Goal: Transaction & Acquisition: Purchase product/service

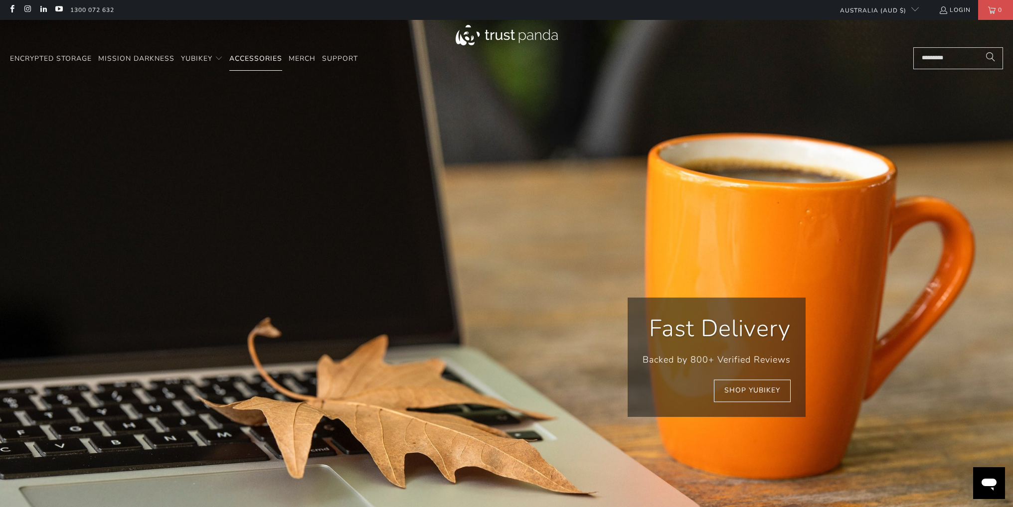
click at [267, 60] on span "Accessories" at bounding box center [255, 58] width 53 height 9
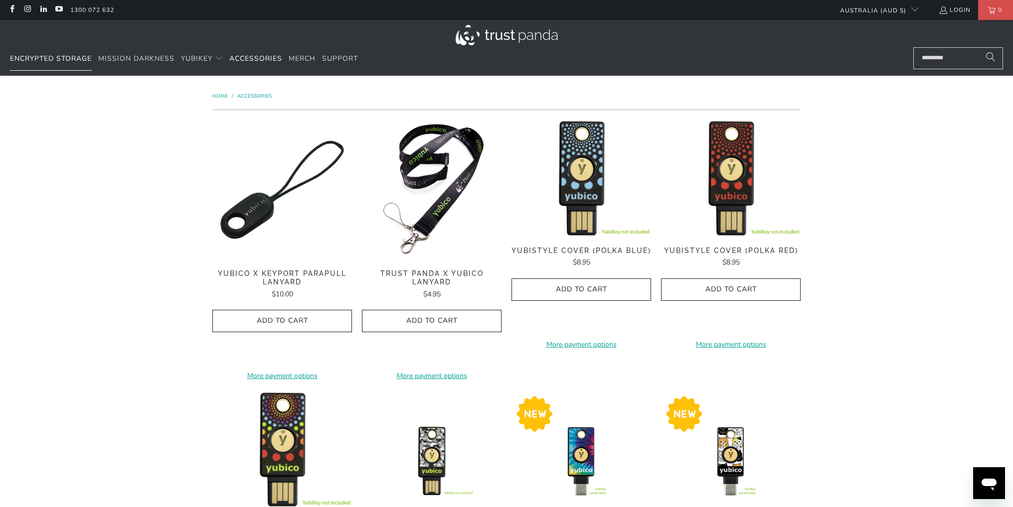
click at [73, 58] on span "Encrypted Storage" at bounding box center [51, 58] width 82 height 9
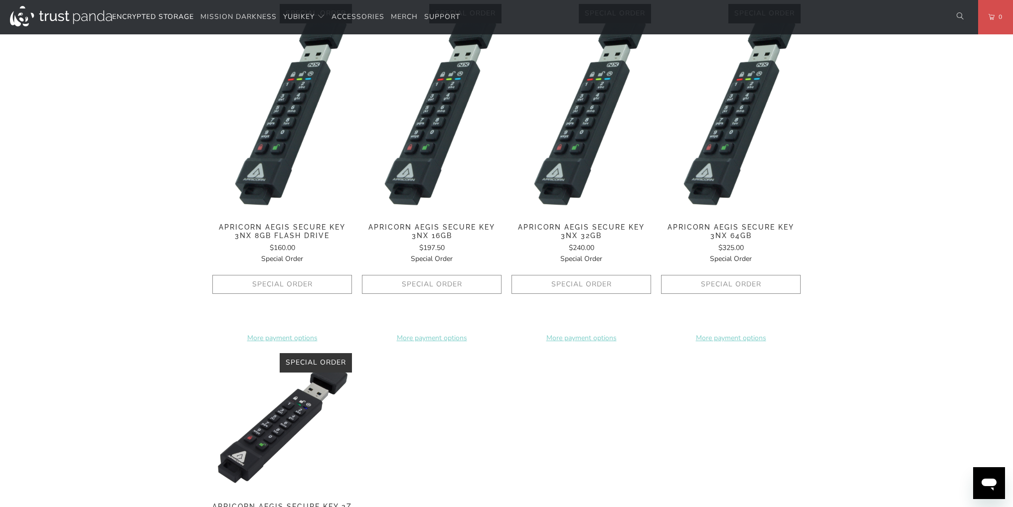
scroll to position [598, 0]
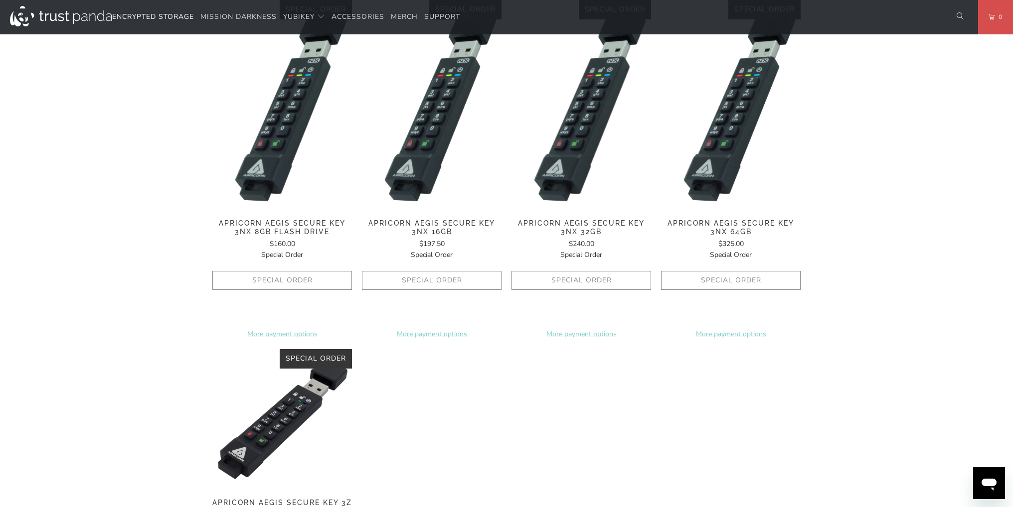
click at [559, 146] on img at bounding box center [581, 104] width 140 height 209
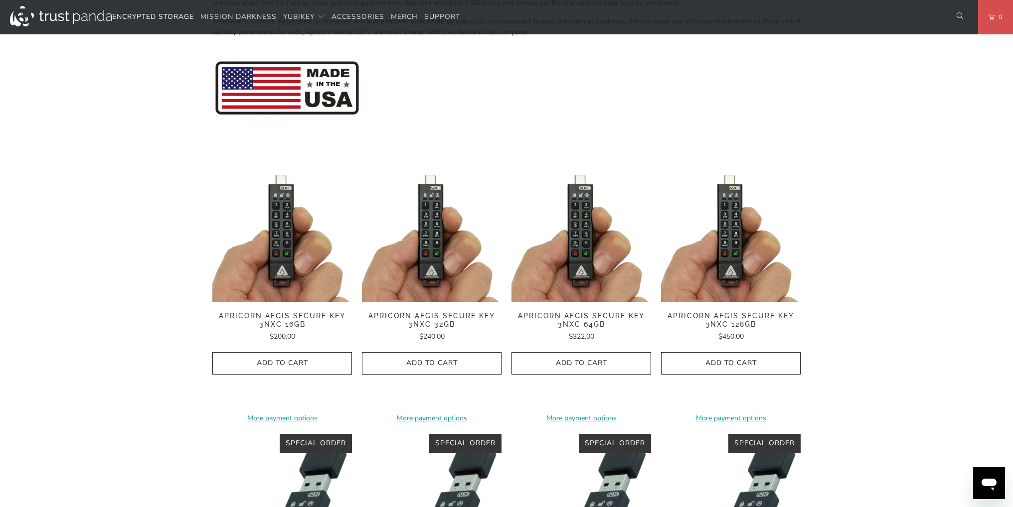
scroll to position [150, 0]
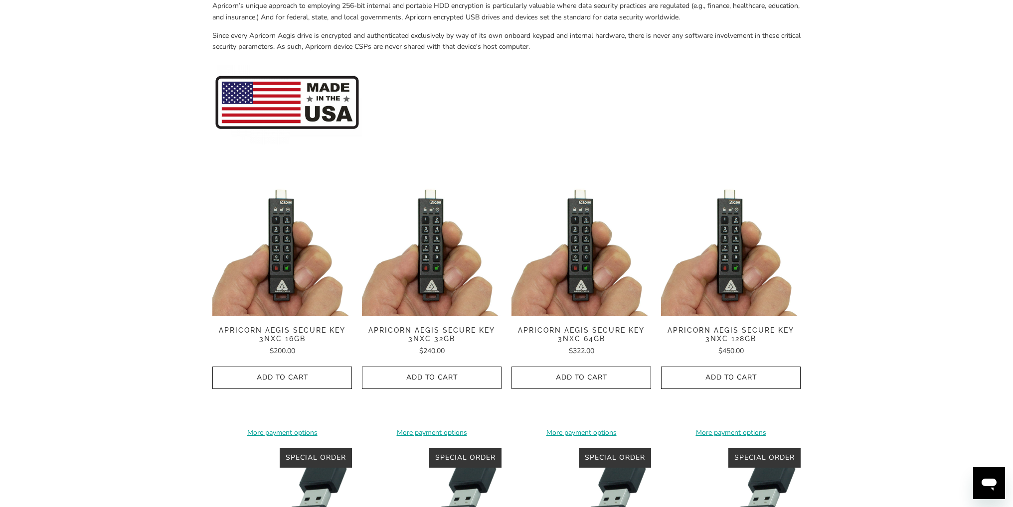
click at [584, 243] on img at bounding box center [581, 247] width 140 height 140
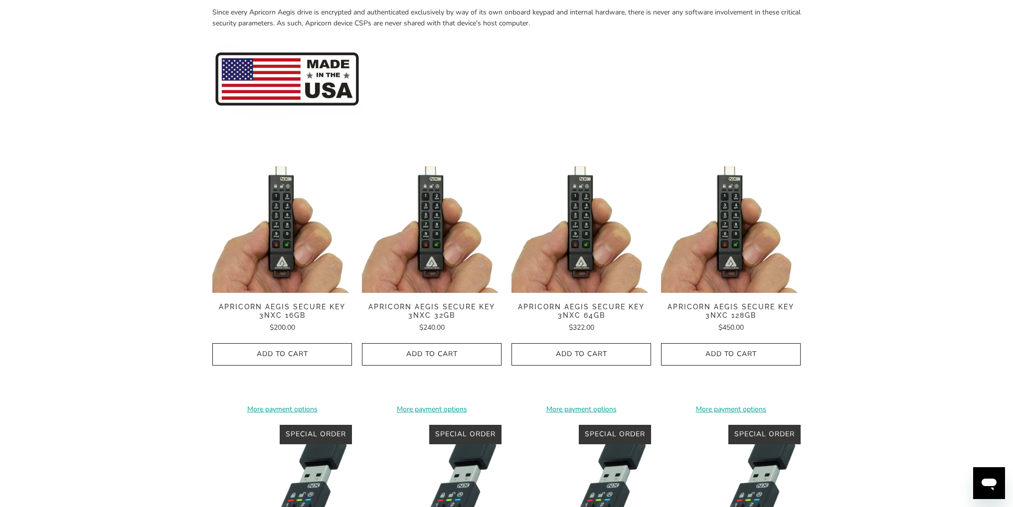
scroll to position [449, 0]
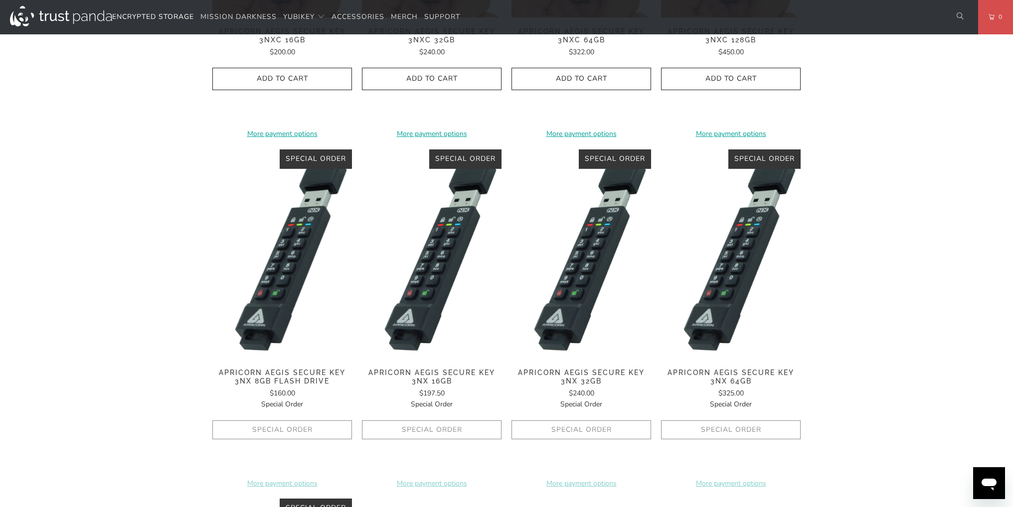
click at [323, 237] on img at bounding box center [282, 254] width 140 height 209
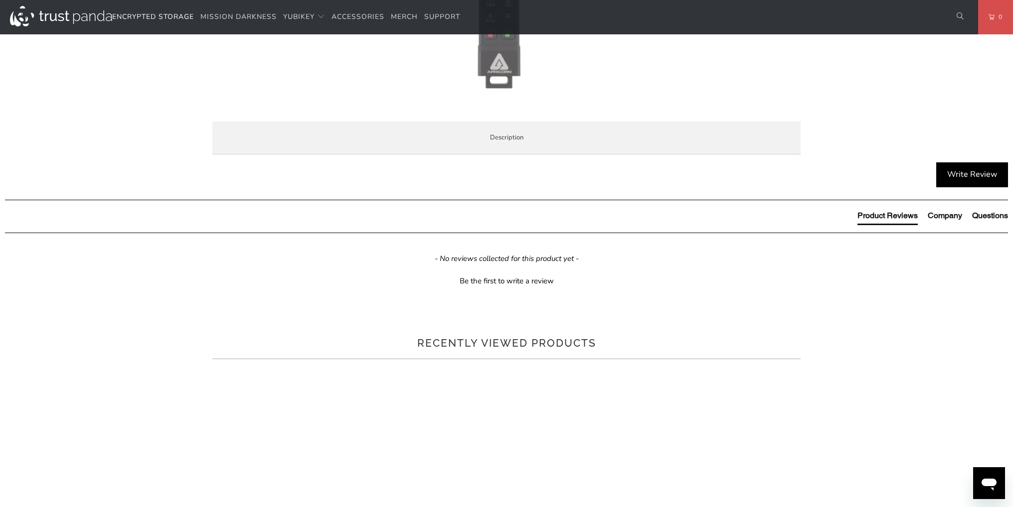
scroll to position [748, 0]
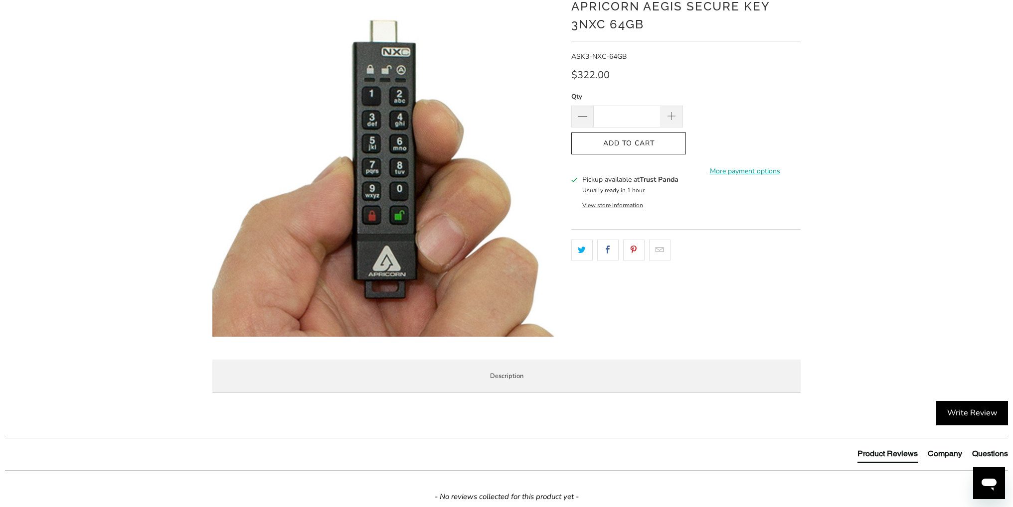
scroll to position [100, 0]
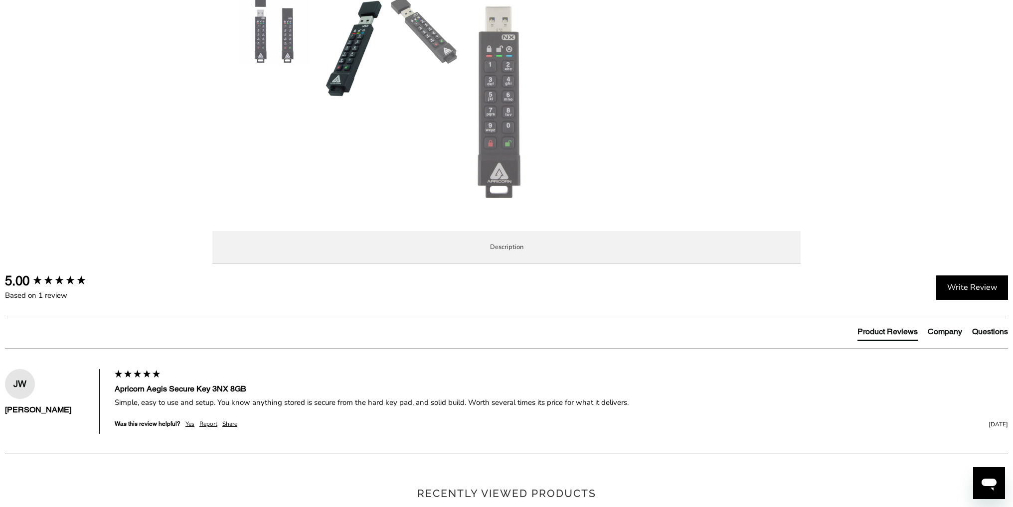
scroll to position [698, 0]
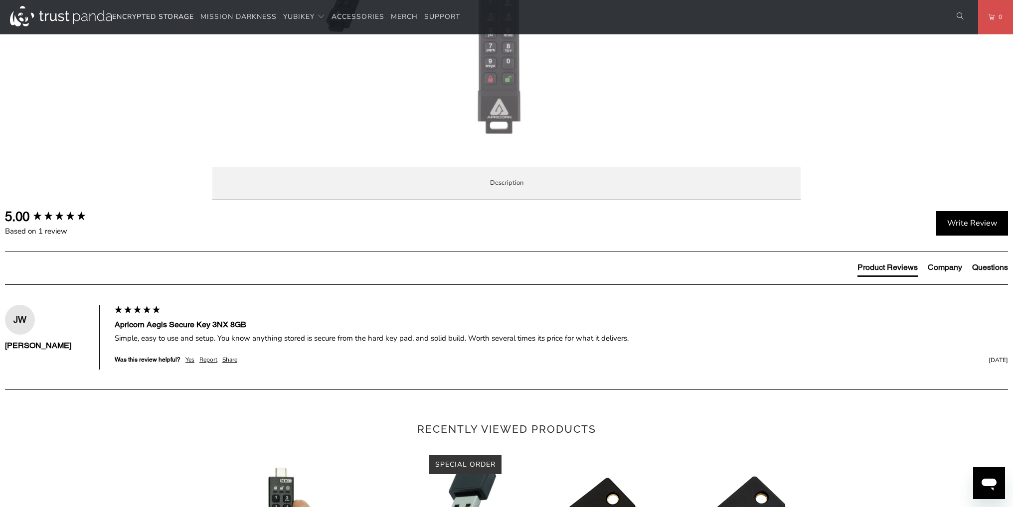
drag, startPoint x: 725, startPoint y: 255, endPoint x: 751, endPoint y: 250, distance: 25.9
click at [0, 0] on p "Apicorn Aegis Secure Key 3NX 8GB Flash Drive - Apricorn's fourth generation of …" at bounding box center [0, 0] width 0 height 0
copy p "USB 3.2"
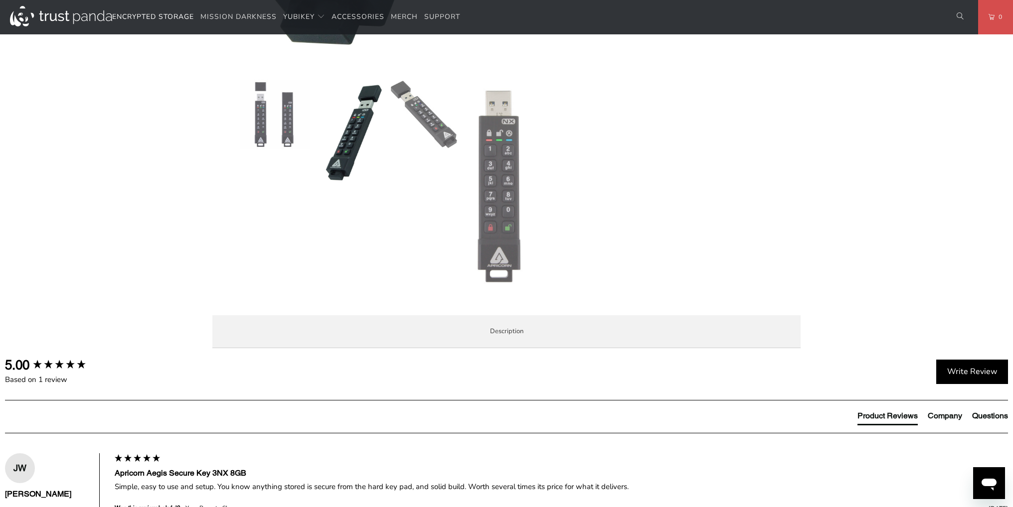
scroll to position [548, 0]
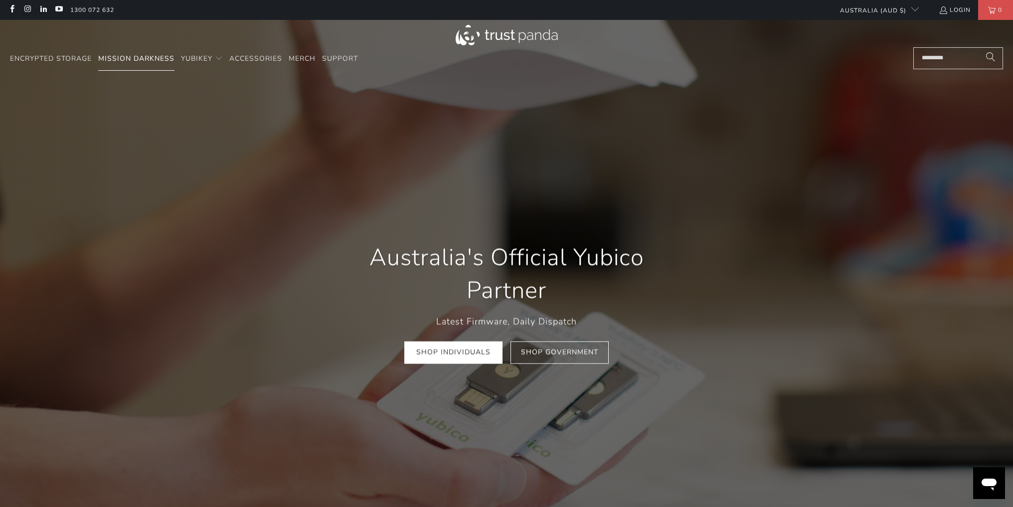
click at [137, 62] on span "Mission Darkness" at bounding box center [136, 58] width 76 height 9
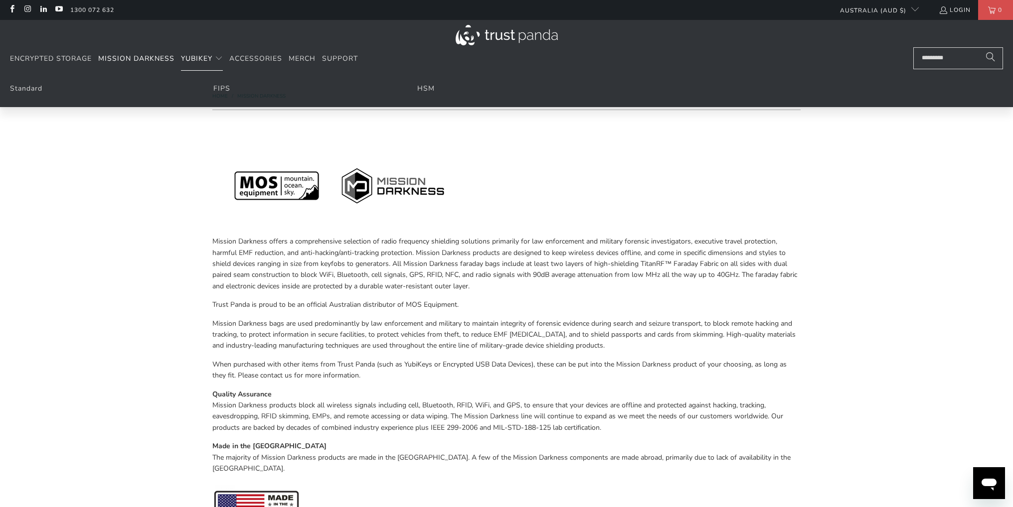
click at [193, 62] on span "YubiKey" at bounding box center [196, 58] width 31 height 9
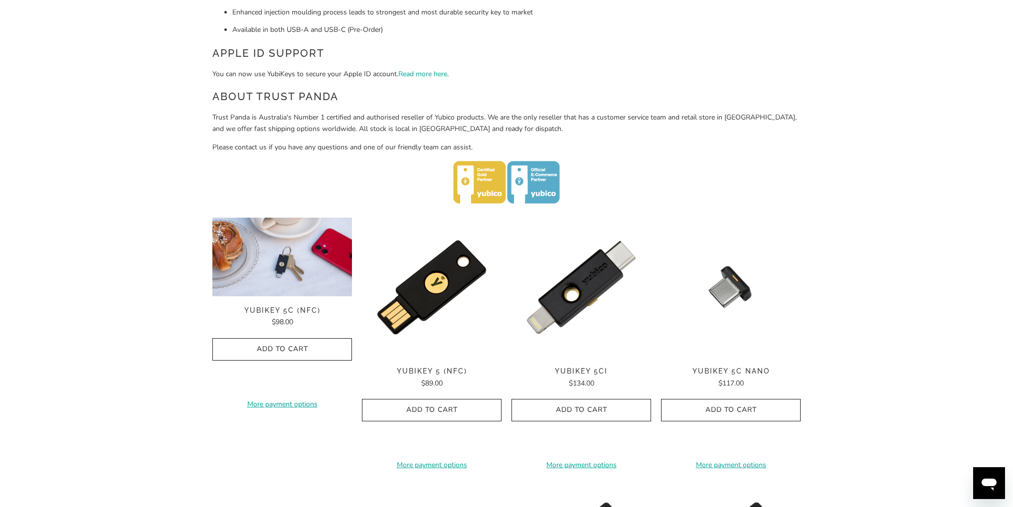
scroll to position [349, 0]
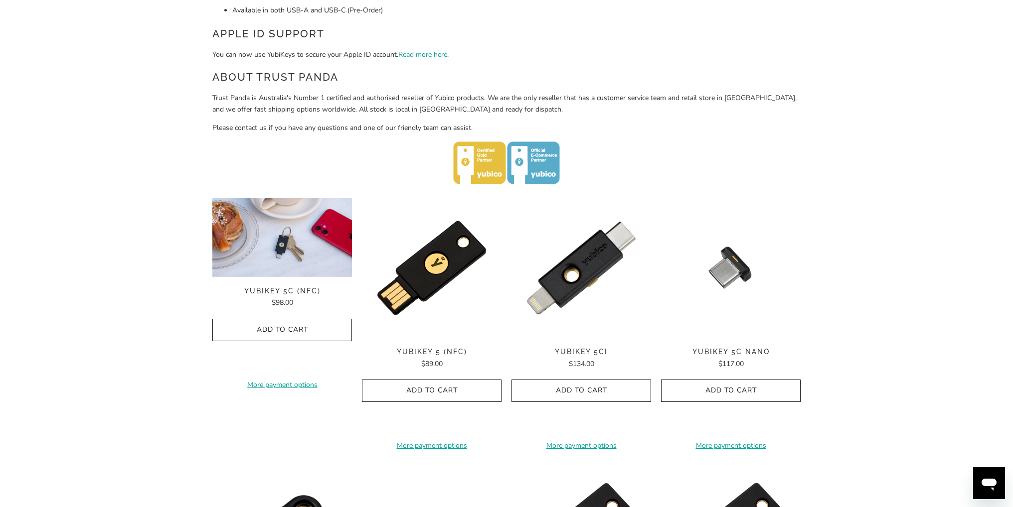
click at [285, 198] on img at bounding box center [282, 198] width 140 height 0
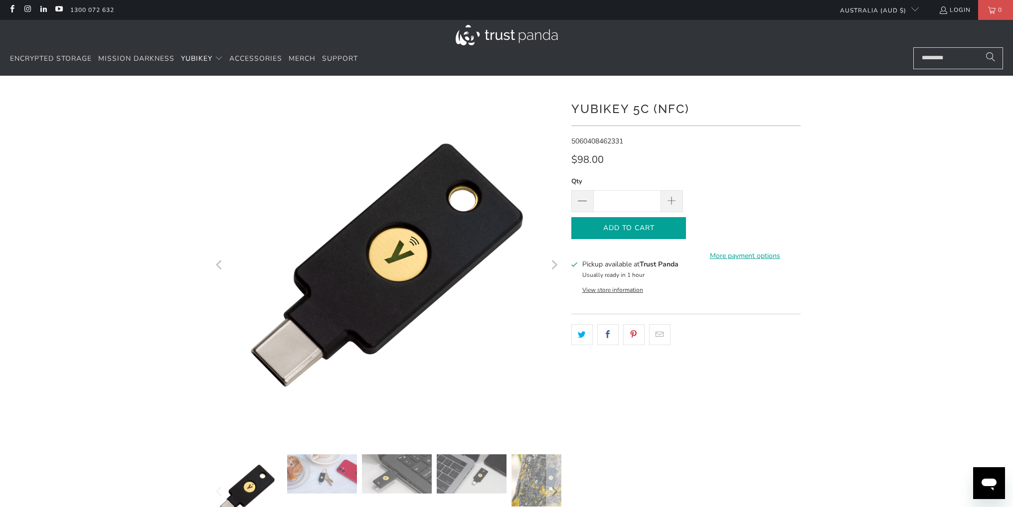
click at [654, 230] on span "Add to Cart" at bounding box center [629, 228] width 94 height 8
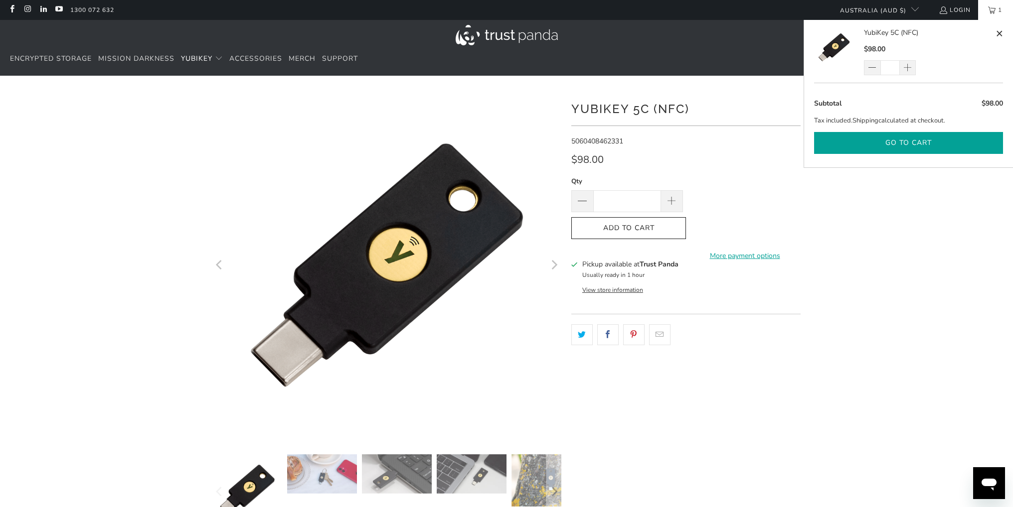
click at [921, 142] on button "Go to cart" at bounding box center [908, 143] width 189 height 22
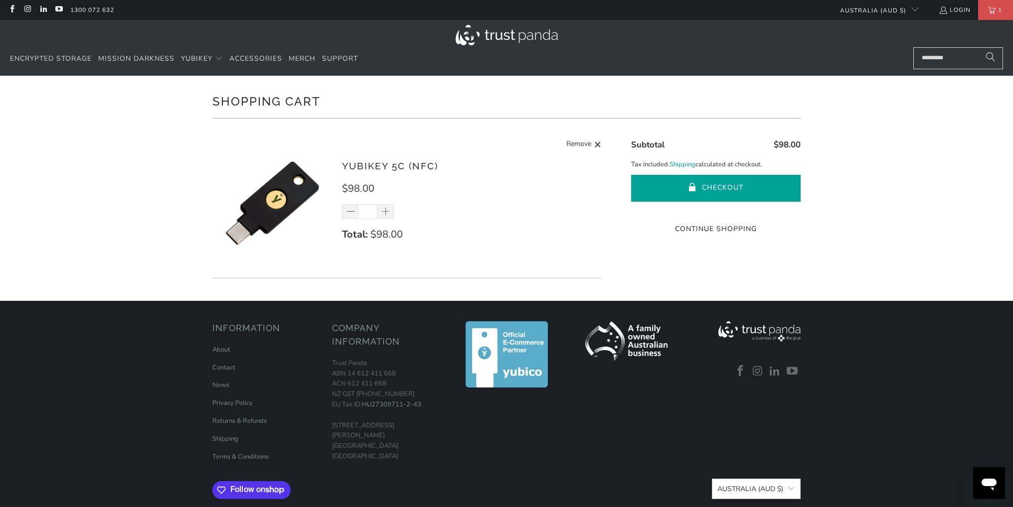
click at [697, 182] on button "Checkout" at bounding box center [715, 188] width 169 height 27
click at [735, 192] on button "Checkout" at bounding box center [715, 188] width 169 height 27
click at [777, 184] on button "Checkout" at bounding box center [715, 188] width 169 height 27
click at [766, 180] on button "Checkout" at bounding box center [715, 188] width 169 height 27
click at [752, 188] on button "Checkout" at bounding box center [715, 188] width 169 height 27
